Goal: Task Accomplishment & Management: Manage account settings

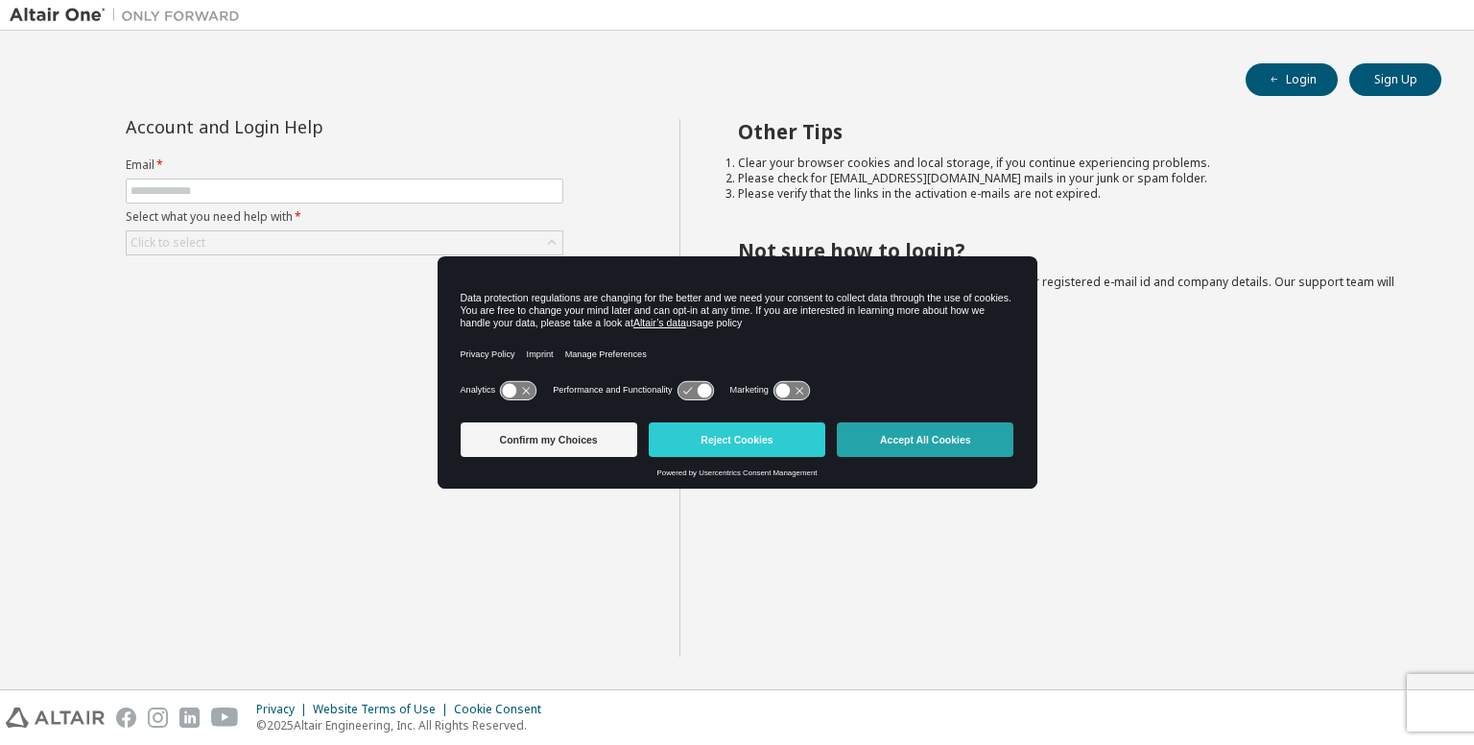
click at [886, 452] on button "Accept All Cookies" at bounding box center [925, 439] width 177 height 35
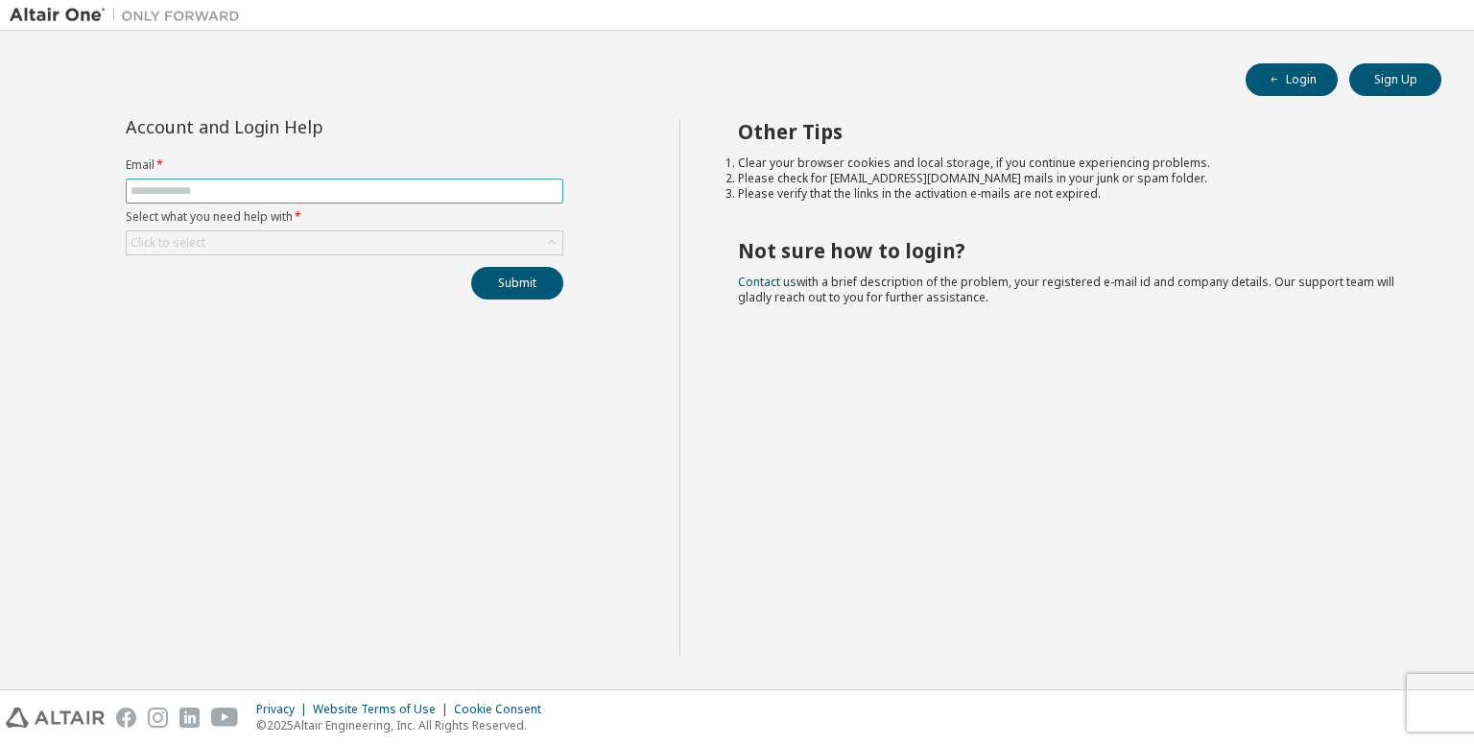
click at [408, 192] on input "text" at bounding box center [345, 190] width 428 height 15
click at [529, 459] on div "Account and Login Help Email * Select what you need help with * Click to select…" at bounding box center [345, 387] width 670 height 537
click at [468, 249] on div "Click to select" at bounding box center [345, 242] width 436 height 23
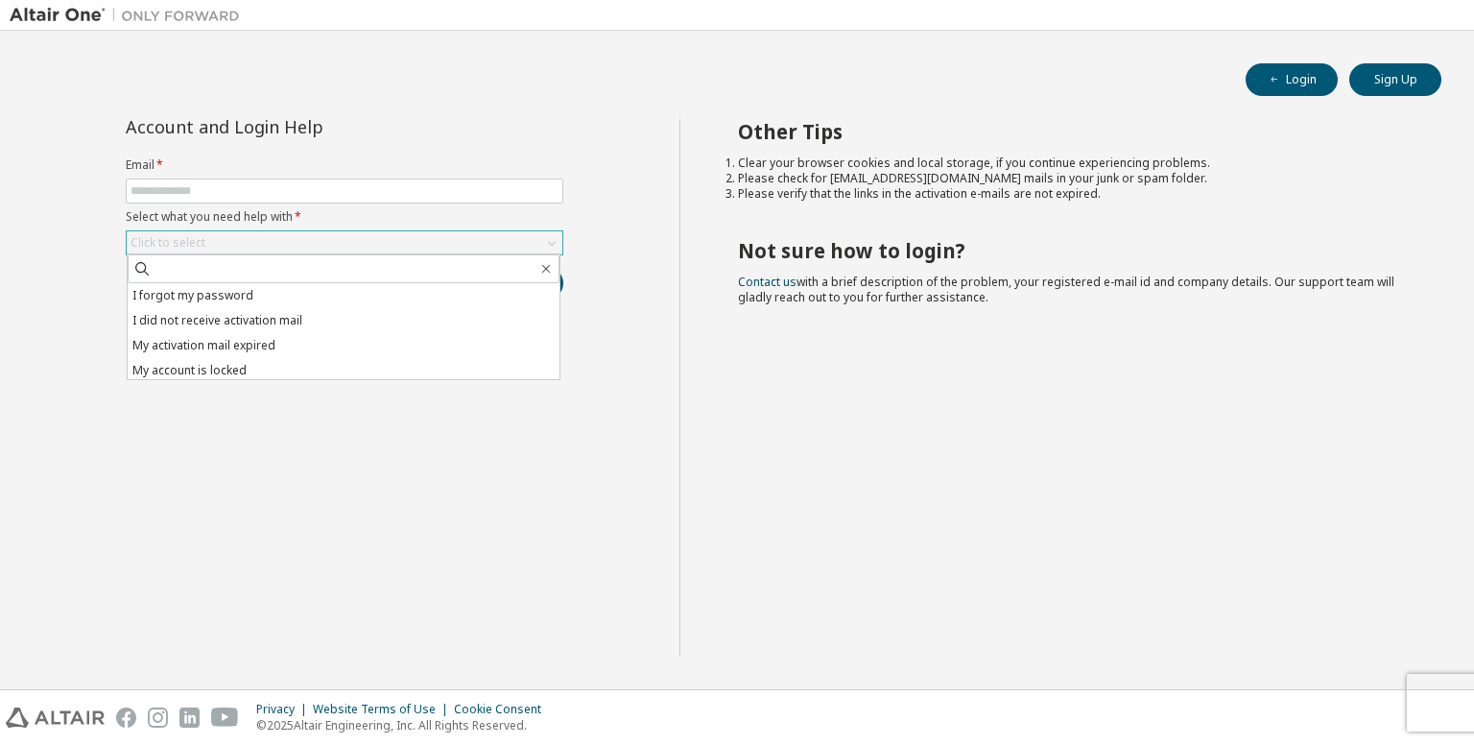
click at [468, 249] on div "Click to select" at bounding box center [345, 242] width 436 height 23
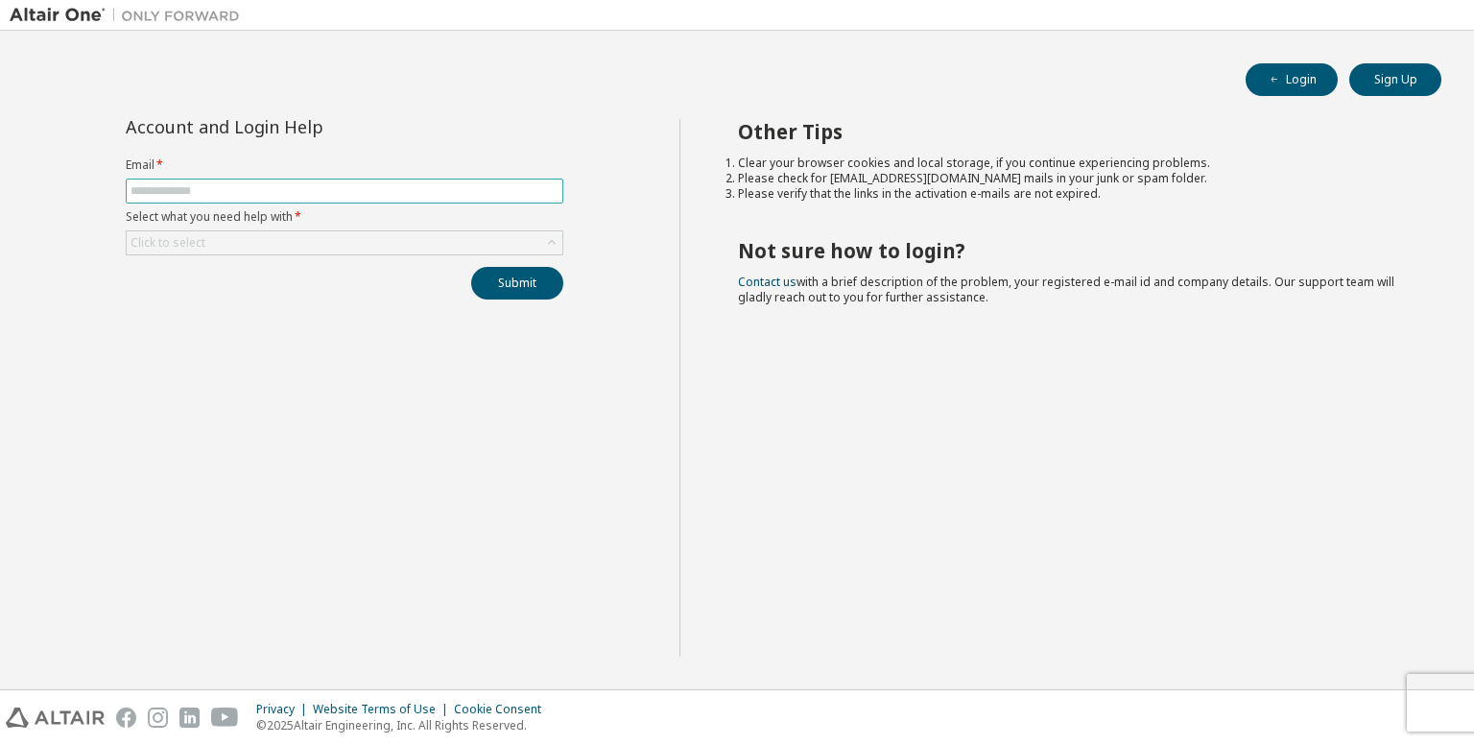
click at [457, 189] on input "text" at bounding box center [345, 190] width 428 height 15
type input "**********"
click at [273, 249] on div "Click to select" at bounding box center [345, 242] width 436 height 23
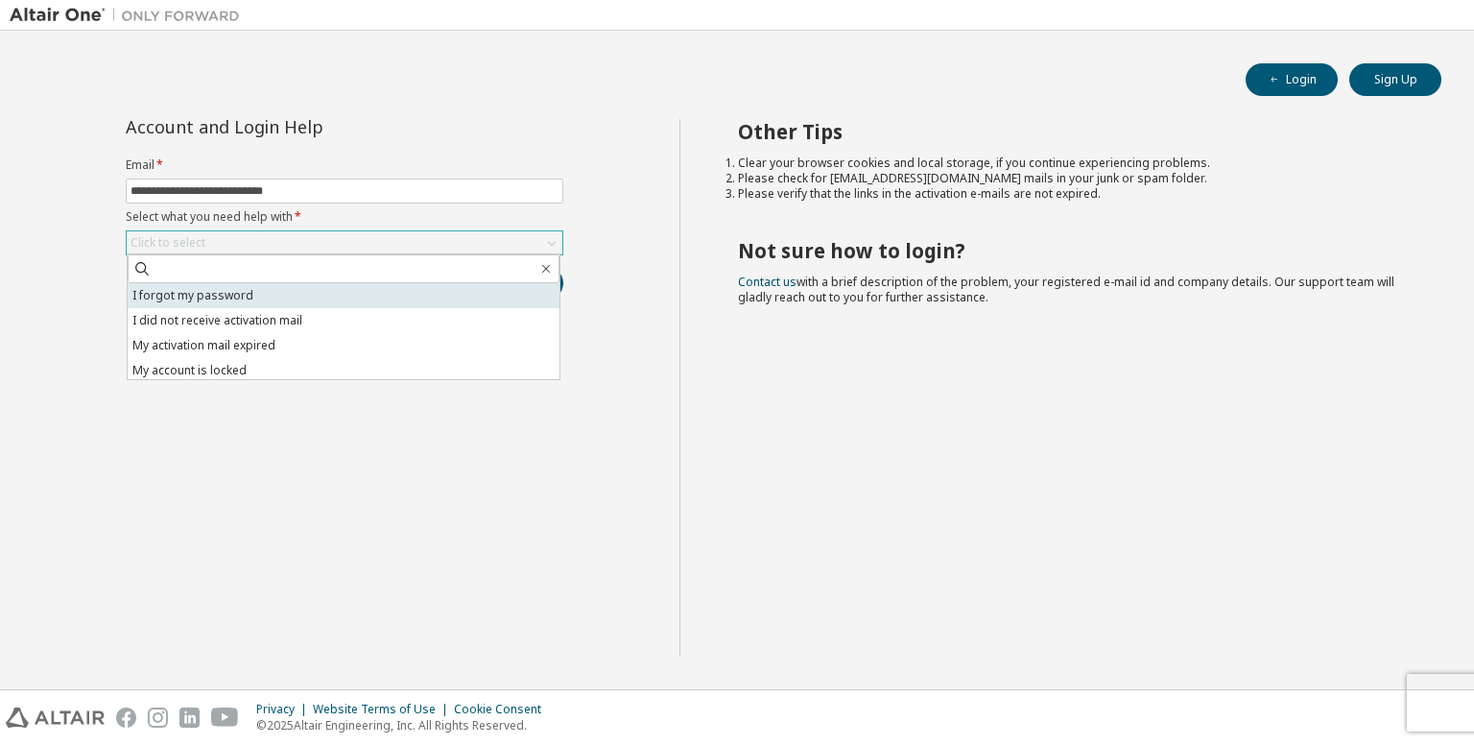
click at [262, 304] on li "I forgot my password" at bounding box center [344, 295] width 432 height 25
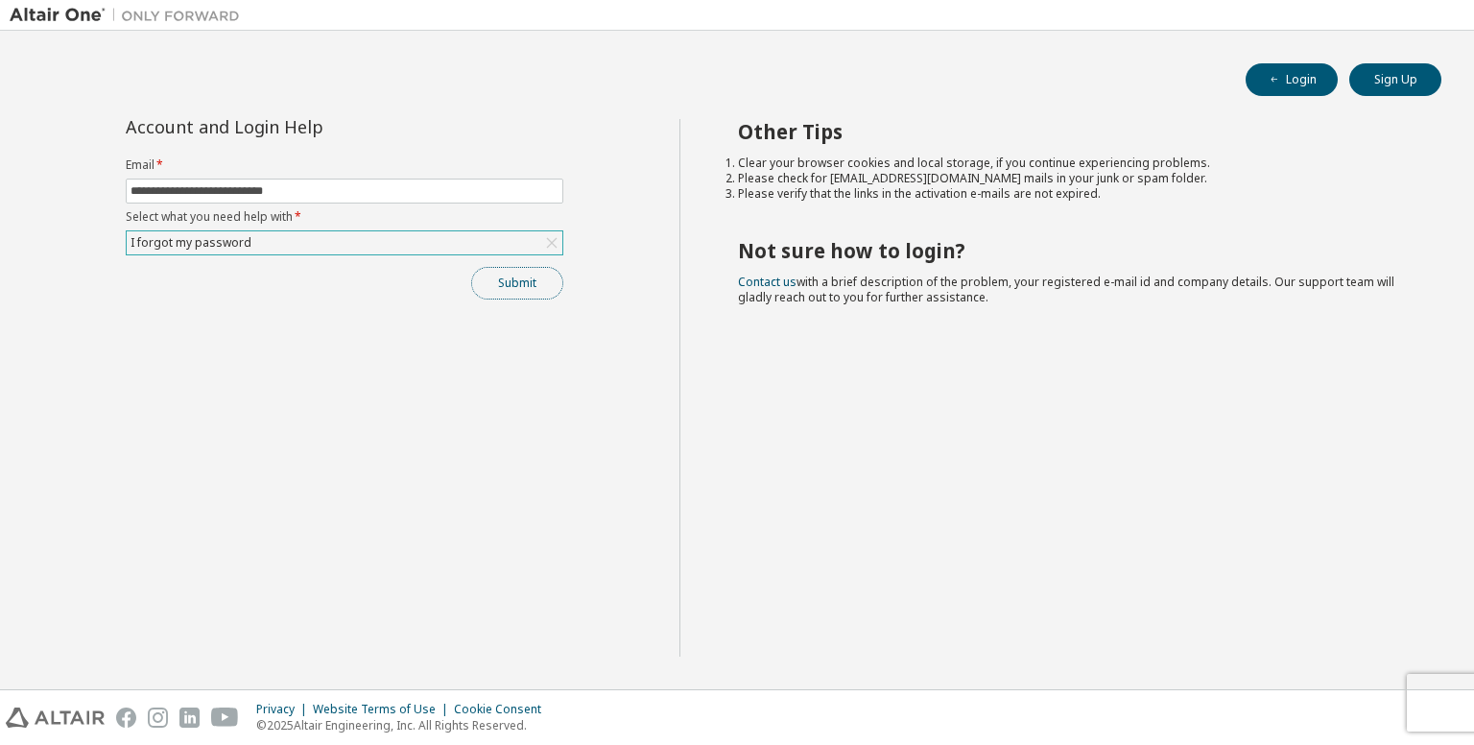
click at [519, 289] on button "Submit" at bounding box center [517, 283] width 92 height 33
